Goal: Complete application form

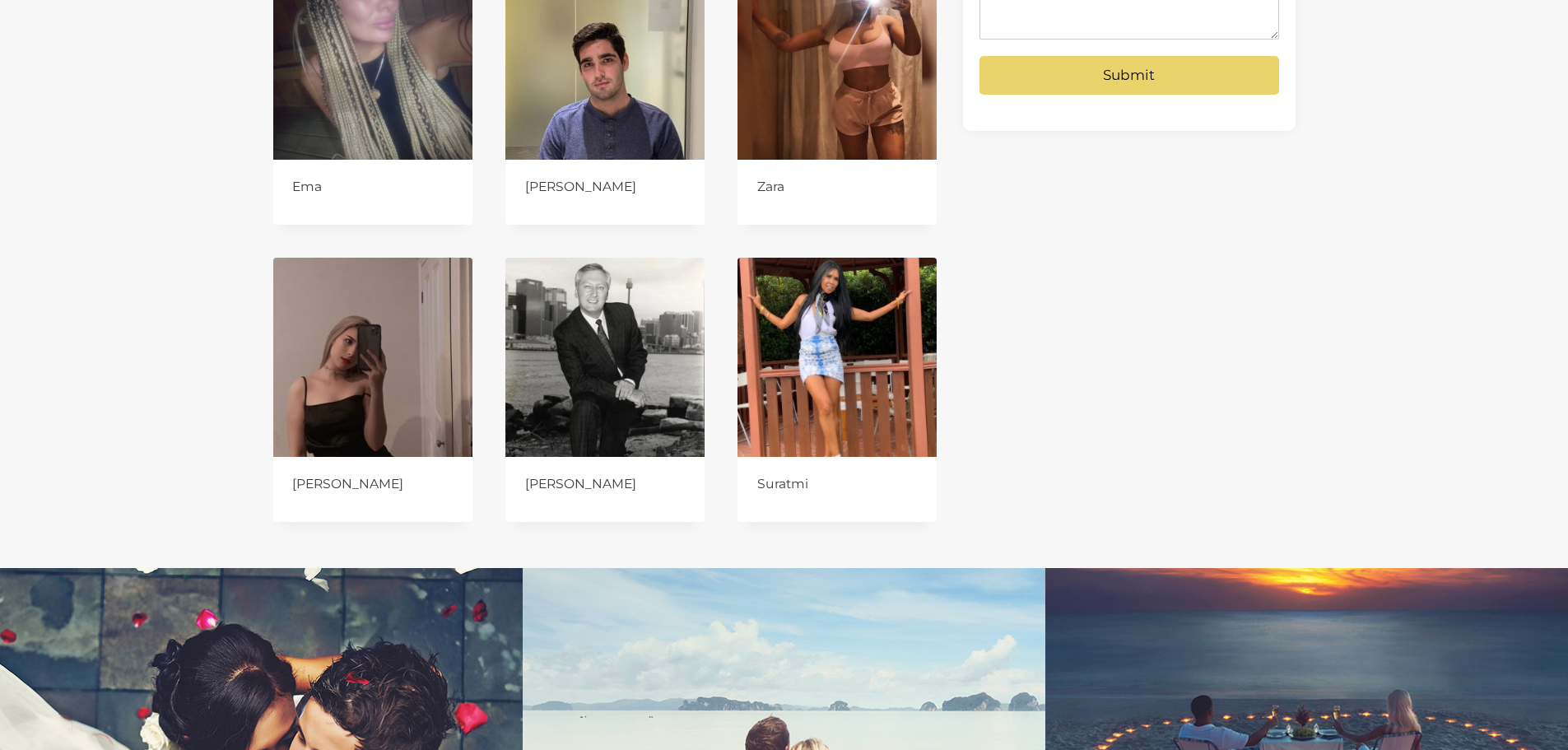
scroll to position [1481, 0]
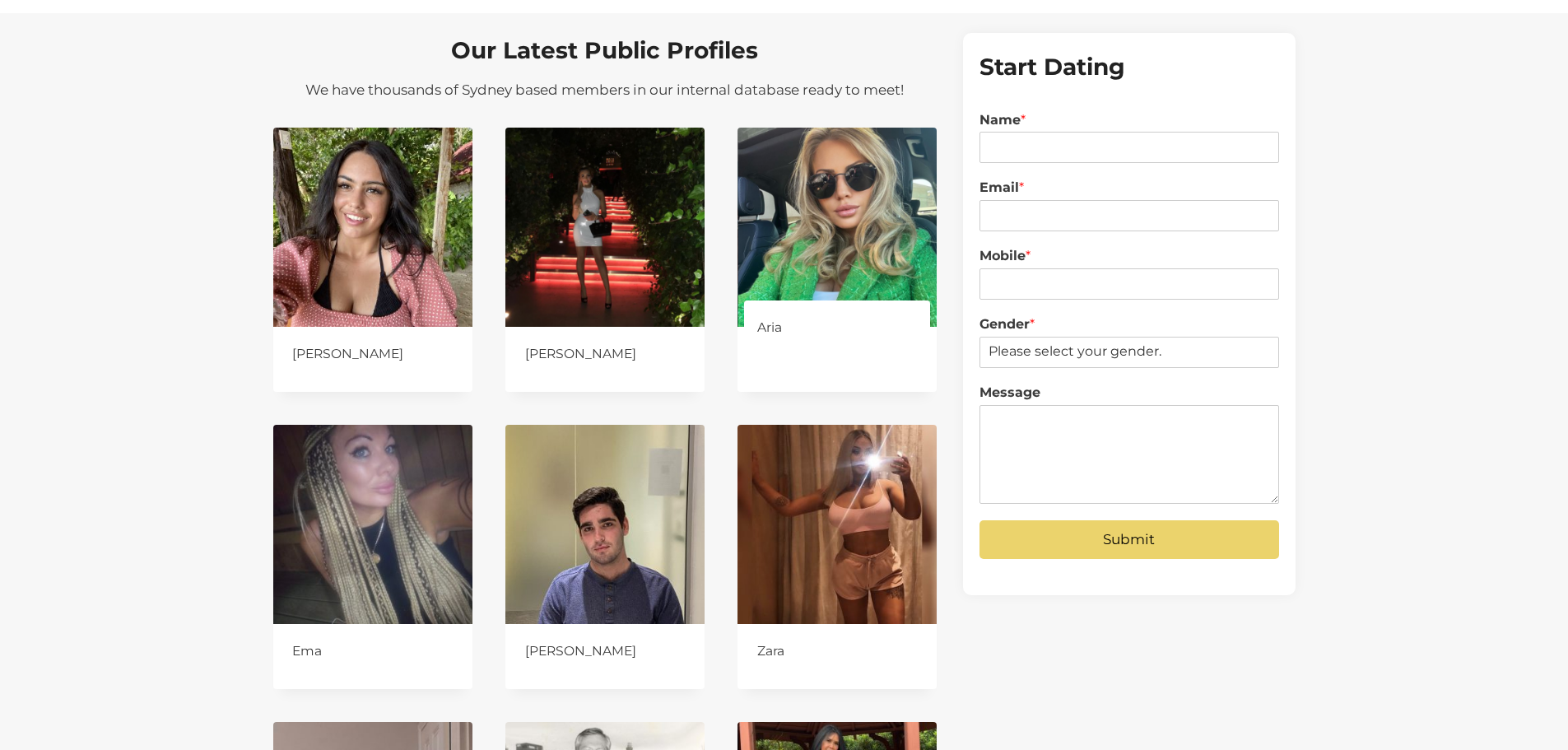
click at [856, 200] on img at bounding box center [837, 227] width 200 height 199
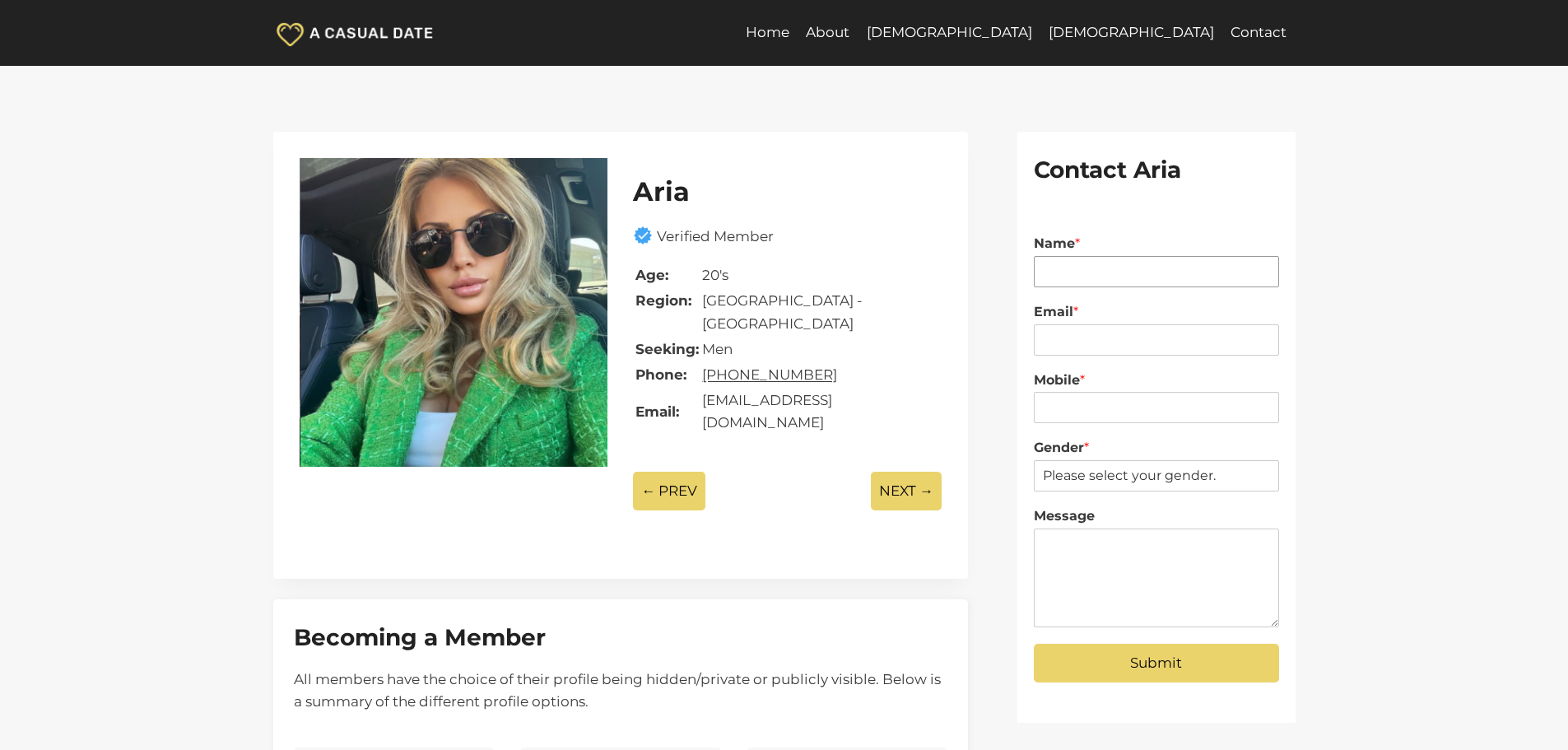
click at [1081, 267] on input "Name *" at bounding box center [1156, 271] width 246 height 31
type input "z"
click at [1070, 331] on input "Email *" at bounding box center [1156, 340] width 246 height 31
type input "z@pod.com.au"
click at [1083, 405] on input "Mobile *" at bounding box center [1156, 407] width 246 height 31
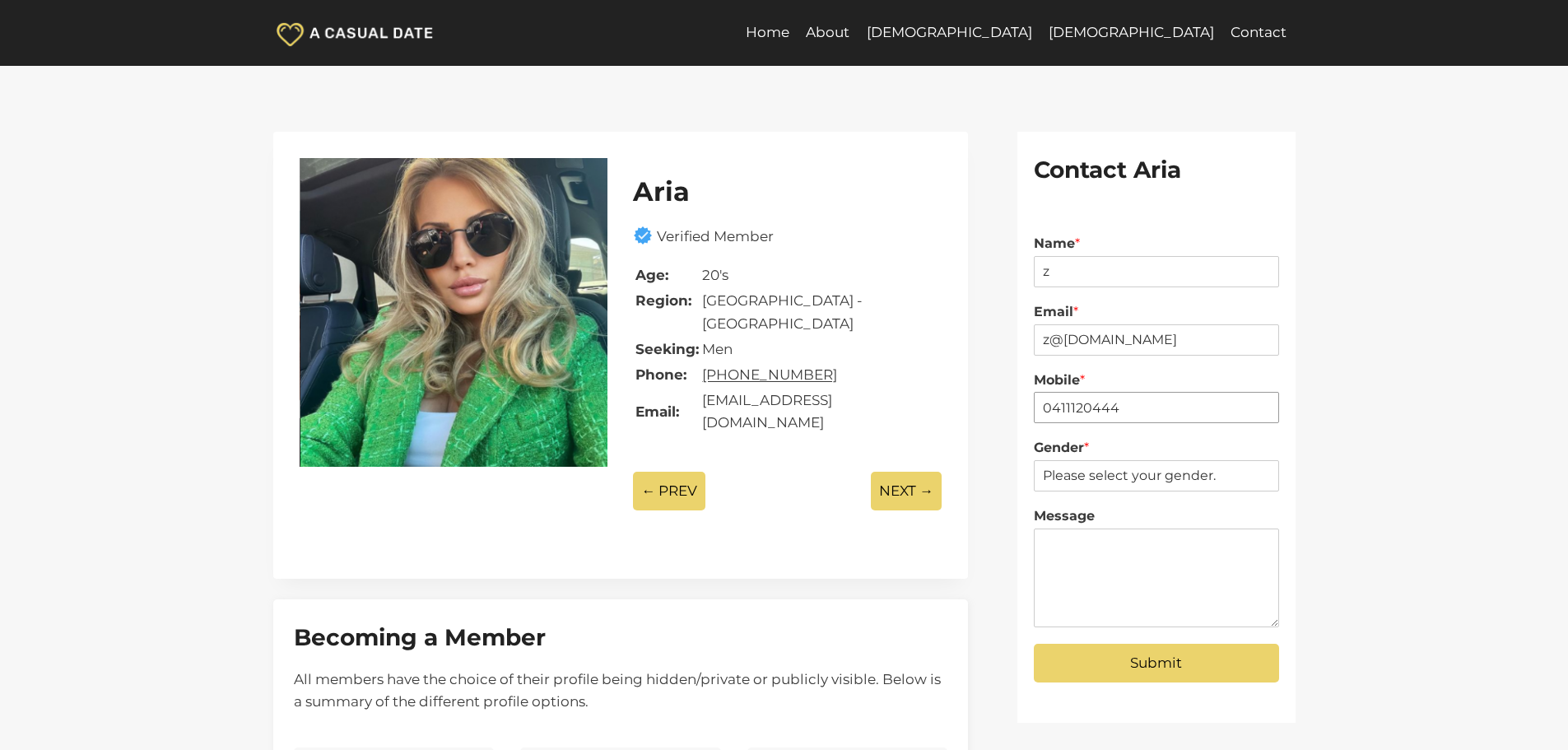
type input "0411120444"
click at [1078, 467] on select "Please select your gender. Male Female" at bounding box center [1156, 475] width 246 height 31
select select "[DEMOGRAPHIC_DATA]"
click at [1034, 460] on select "Please select your gender. Male Female" at bounding box center [1156, 475] width 246 height 31
click at [1084, 548] on textarea "Message" at bounding box center [1156, 577] width 246 height 98
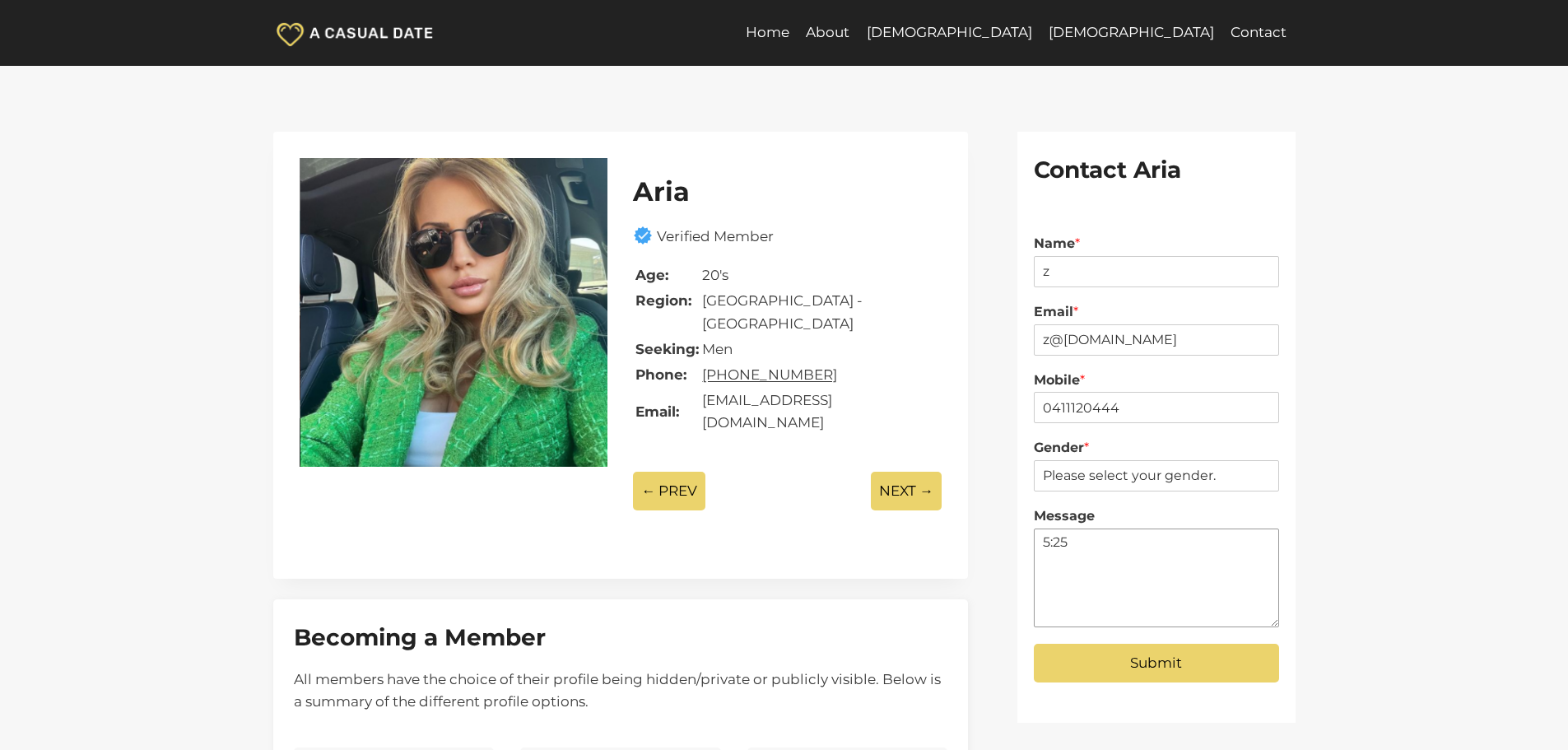
type textarea "5:25"
click at [1130, 665] on button "Submit" at bounding box center [1156, 663] width 246 height 39
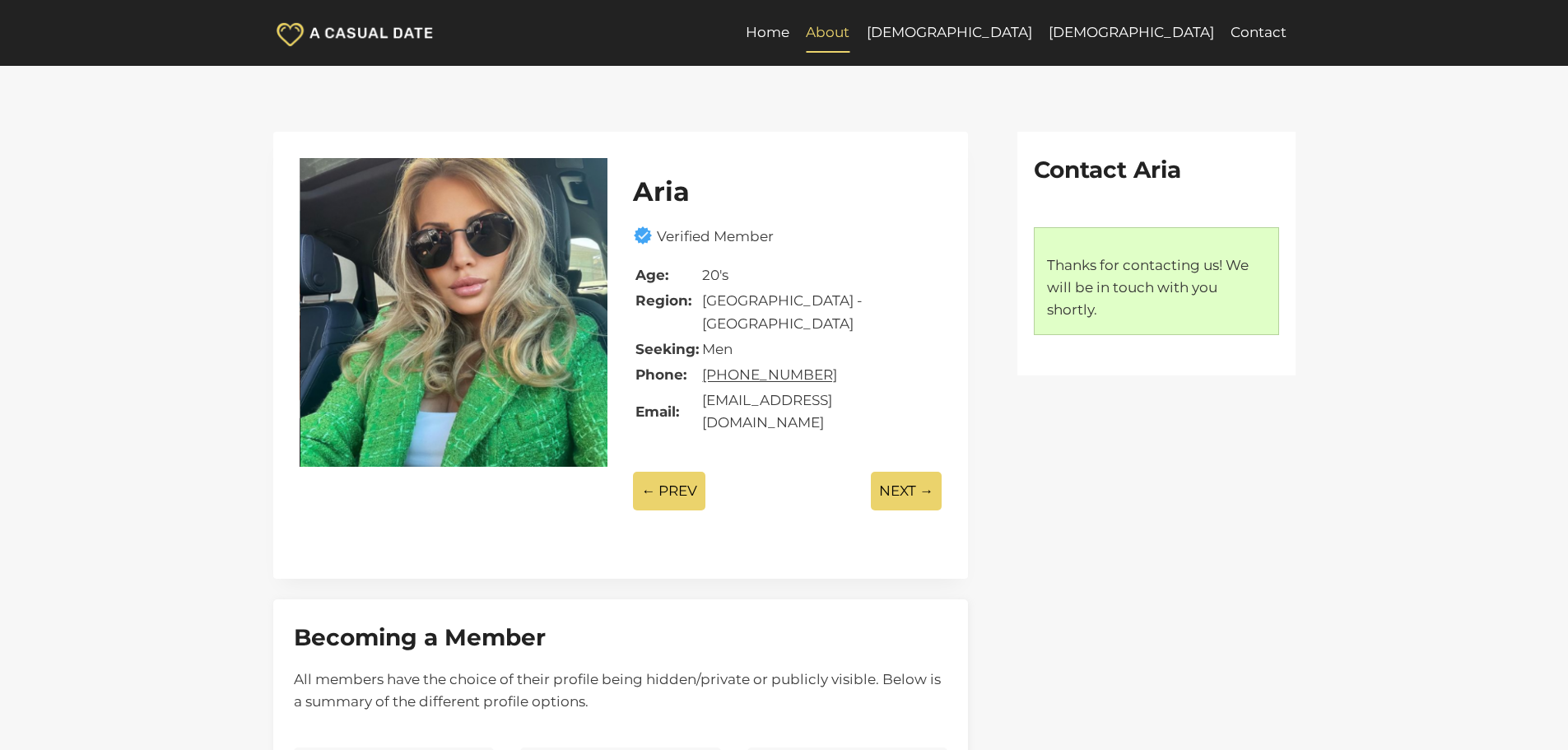
click at [858, 34] on link "About" at bounding box center [827, 32] width 60 height 40
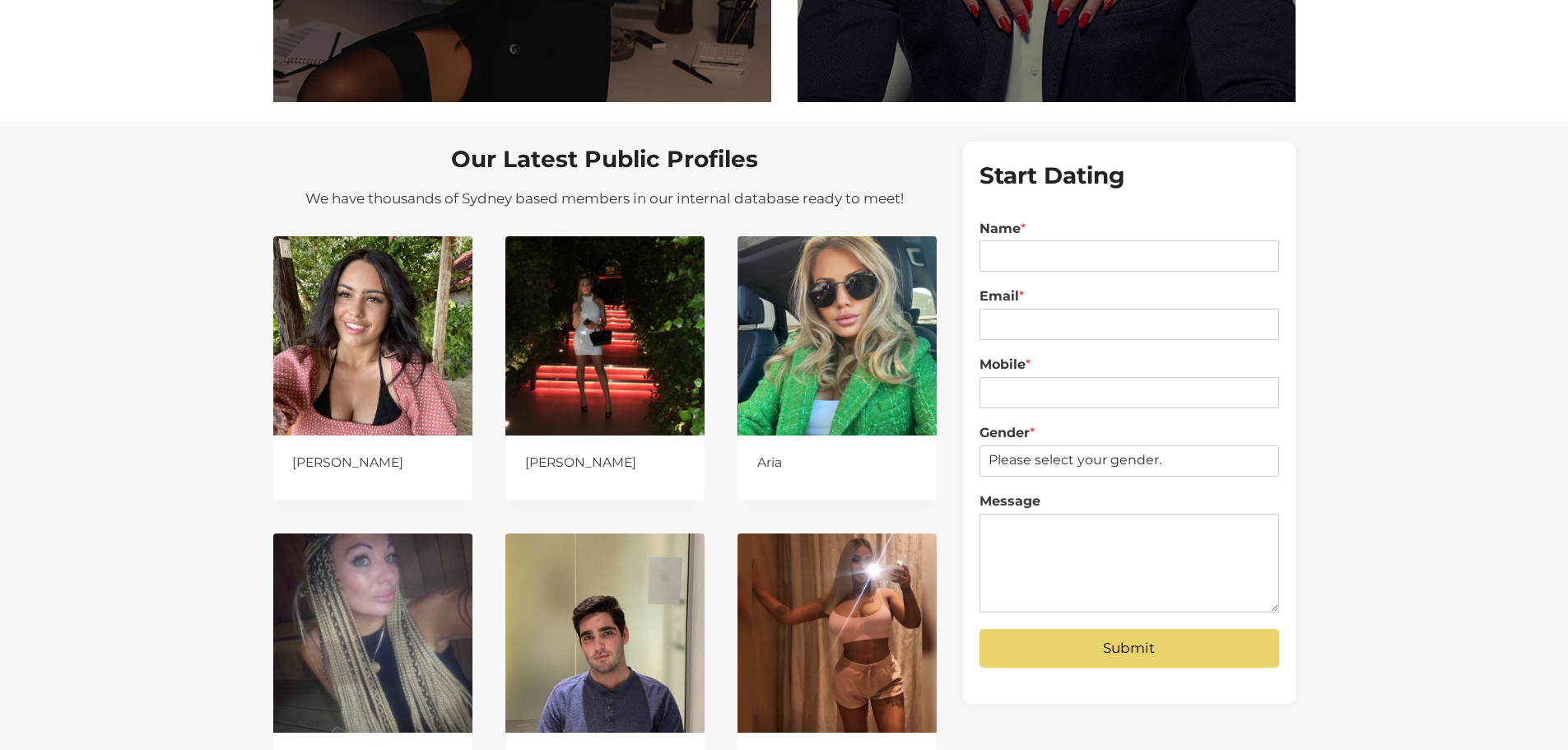
scroll to position [1399, 0]
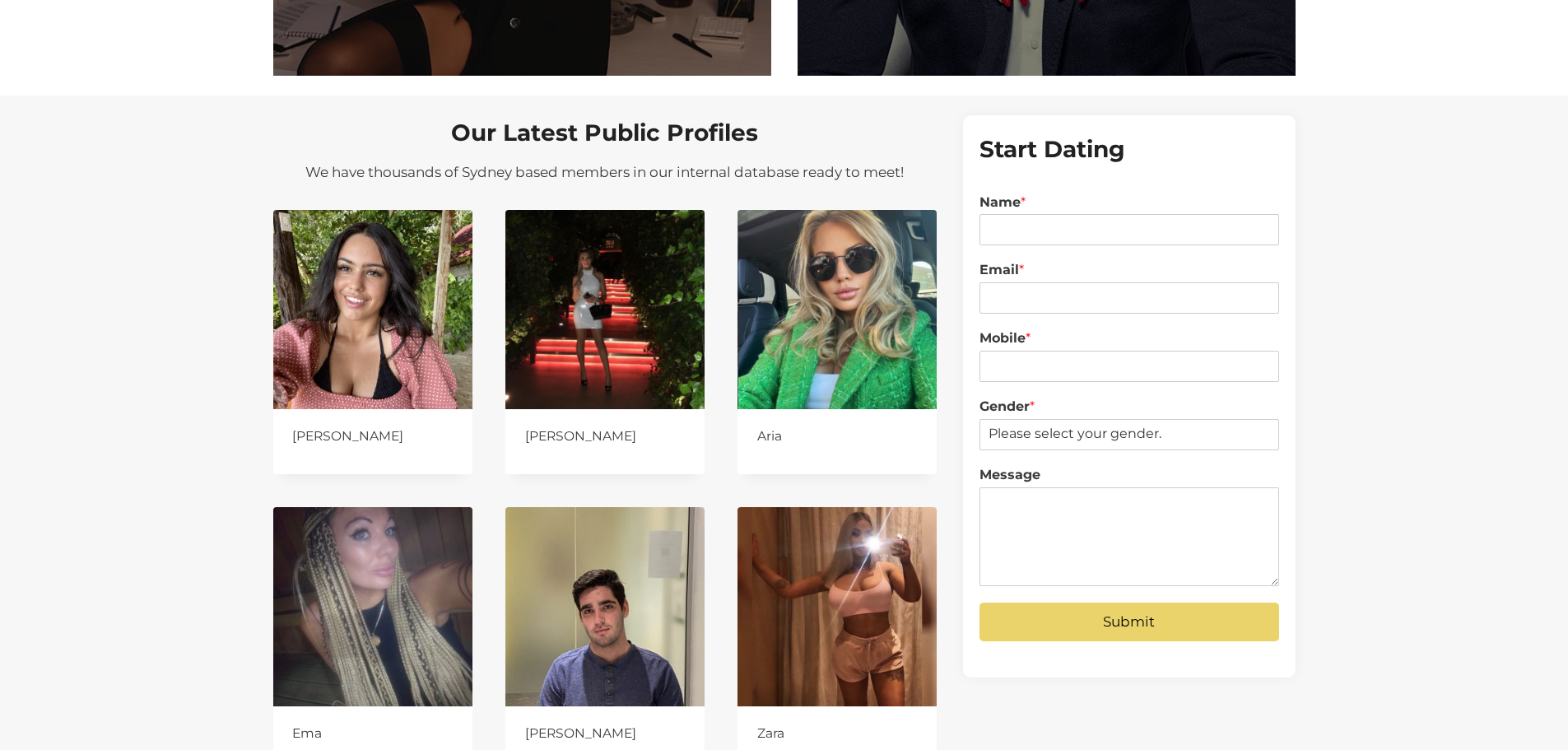
click at [1007, 340] on label "Mobile *" at bounding box center [1128, 338] width 299 height 17
click at [1007, 350] on input "Mobile *" at bounding box center [1128, 366] width 299 height 31
click at [1007, 340] on label "Mobile *" at bounding box center [1128, 338] width 299 height 17
click at [1007, 350] on input "Mobile *" at bounding box center [1128, 366] width 299 height 31
click at [1055, 336] on label "Mobile *" at bounding box center [1128, 338] width 299 height 17
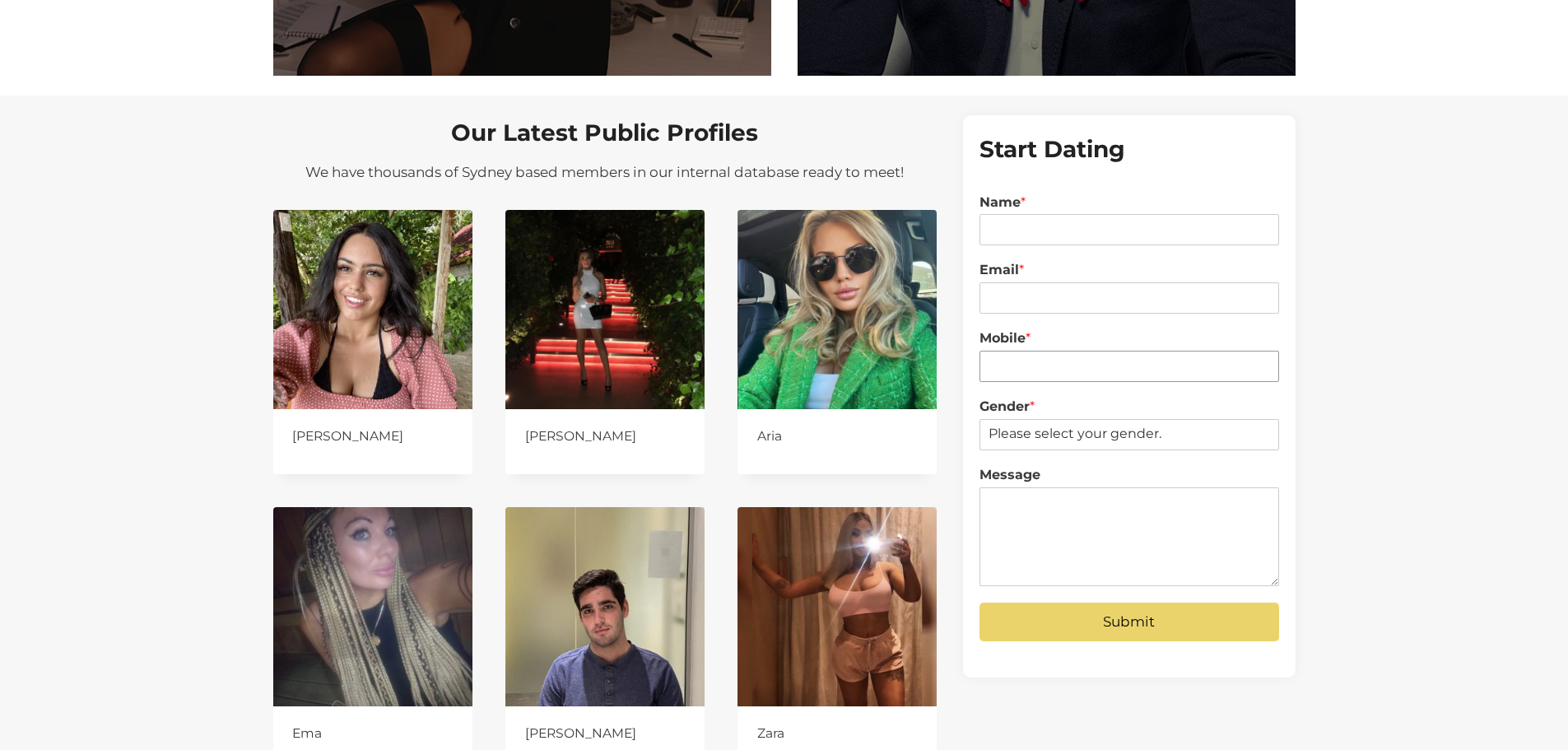
click at [1055, 350] on input "Mobile *" at bounding box center [1128, 366] width 299 height 31
drag, startPoint x: 997, startPoint y: 335, endPoint x: 1057, endPoint y: 340, distance: 60.2
click at [1057, 340] on label "Mobile *" at bounding box center [1128, 338] width 299 height 17
click at [1058, 339] on label "Mobile *" at bounding box center [1128, 338] width 299 height 17
click at [1058, 350] on input "Mobile *" at bounding box center [1128, 366] width 299 height 31
